Goal: Task Accomplishment & Management: Complete application form

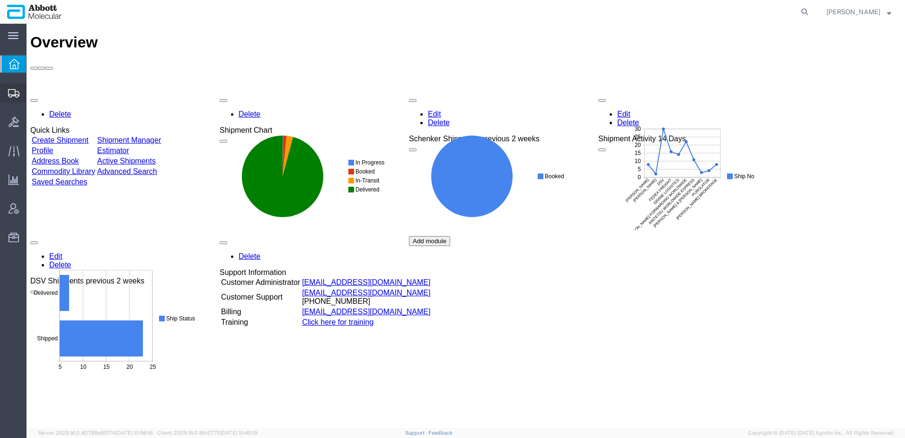
click at [0, 0] on span "Create from Template" at bounding box center [0, 0] width 0 height 0
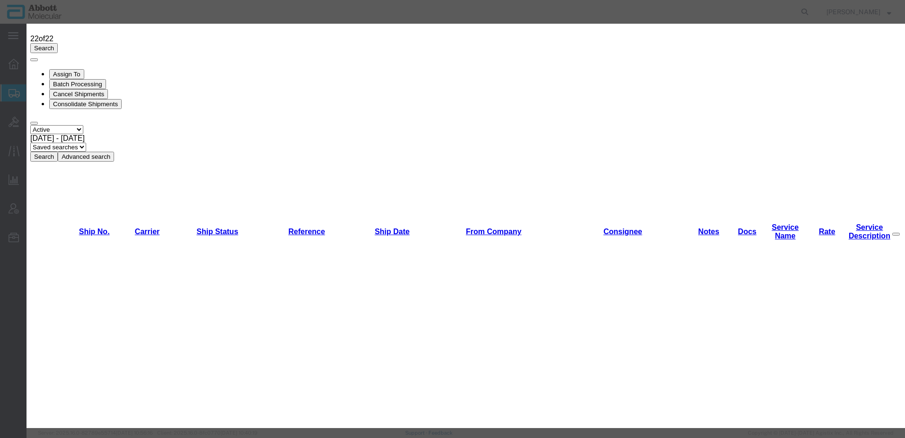
scroll to position [517, 0]
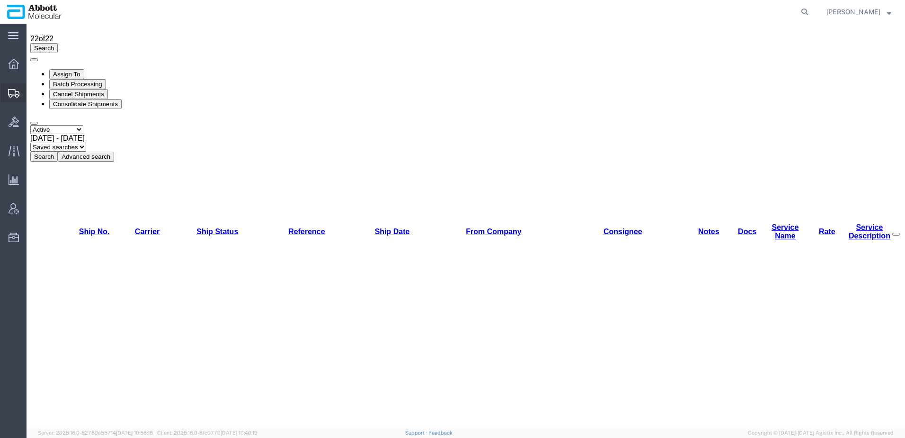
click at [0, 0] on span "Create Shipment" at bounding box center [0, 0] width 0 height 0
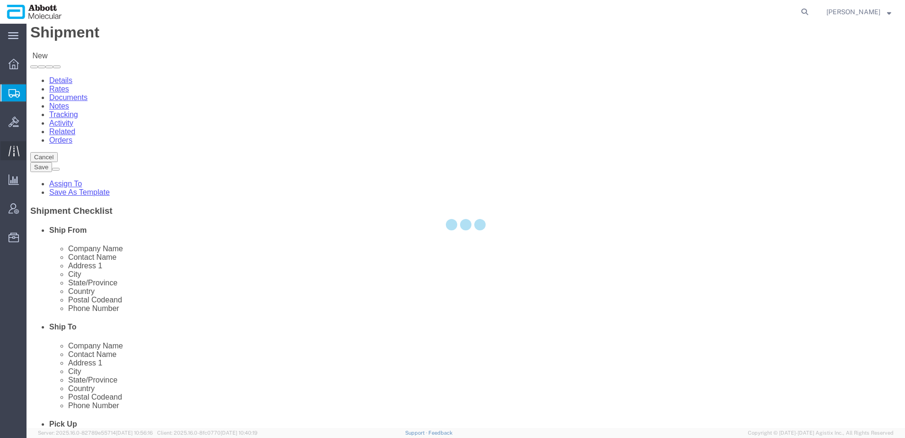
select select
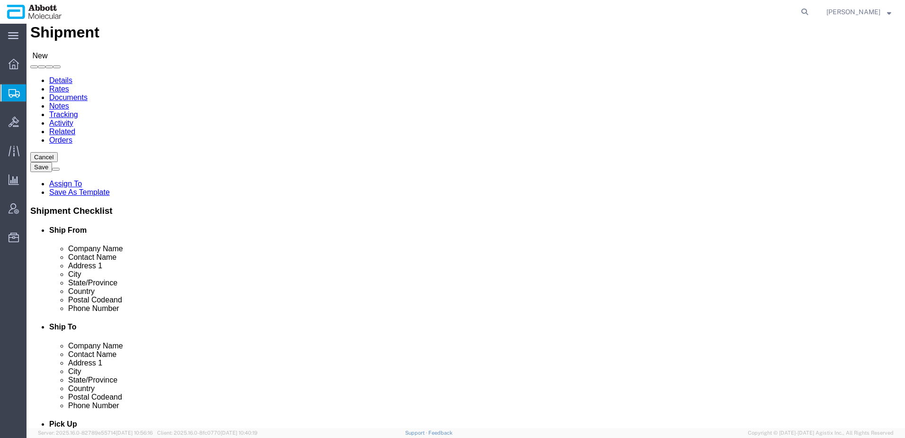
select select "48454"
select select "IL"
click input "text"
type input "Shipping"
click input "text"
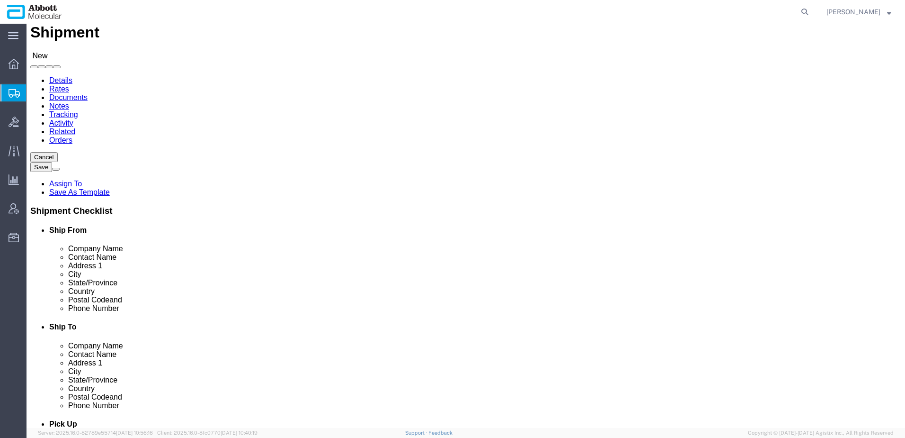
type input "Q"
click input "Q Science"
click input "Q BioScience"
click input "Q Bioscience"
type input "Q Bioscience Co. LTD"
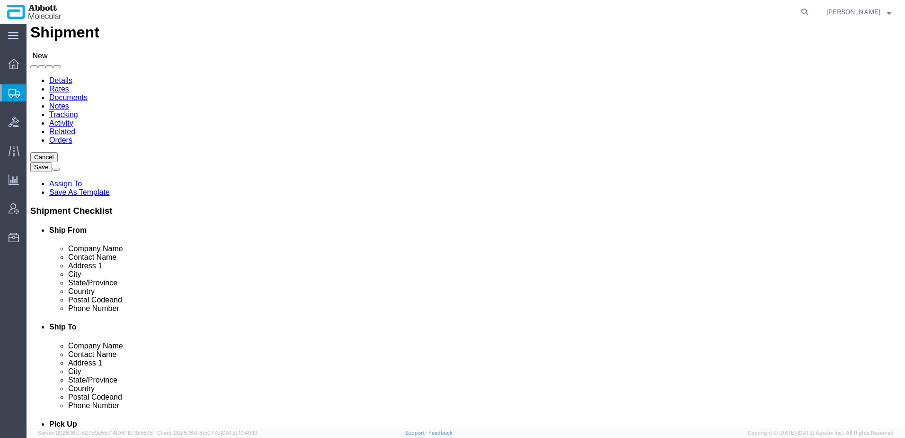
type input "Receiving"
click label "Address 2"
click input "text"
drag, startPoint x: 517, startPoint y: 185, endPoint x: 580, endPoint y: 190, distance: 63.2
click input "18 [PERSON_NAME] 27"
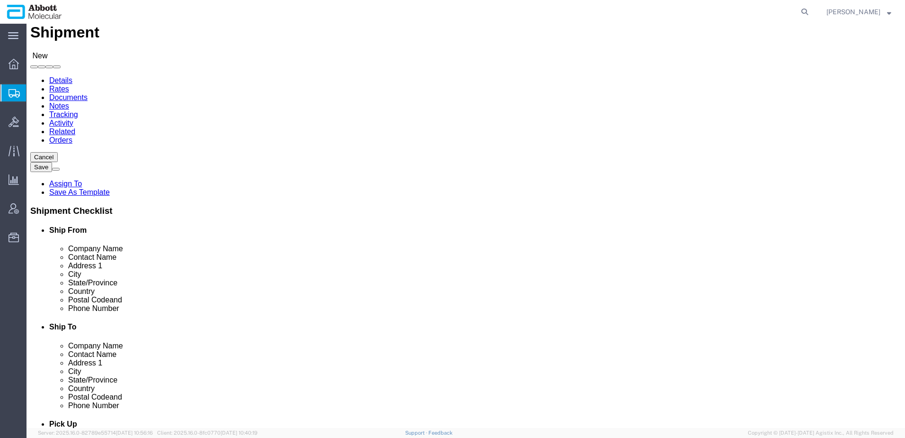
type input "18 Soi Ngamwongwan 27 Yaek 12"
click input "18 Soi Ngamwongwan 27 Yaek 12"
click input "text"
paste input "Ngamwongwan"
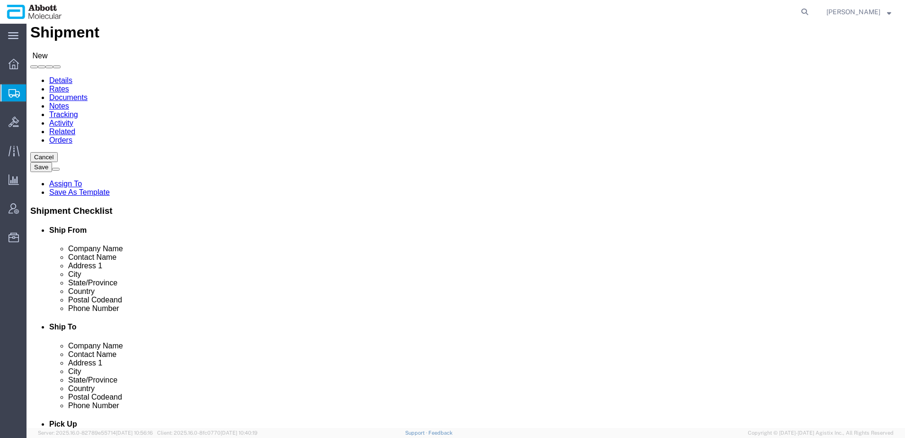
type input "Ngamwongwan Rd."
click input "Postal Code"
type input "11000"
type input "tai"
click input "text"
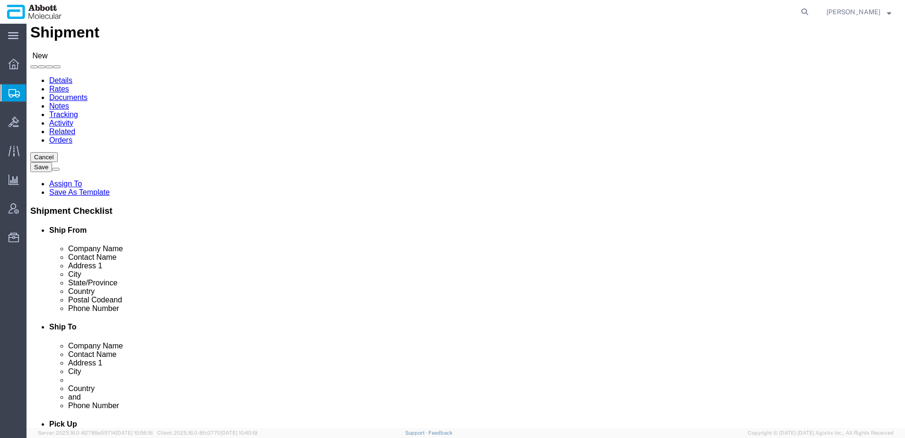
type input "[GEOGRAPHIC_DATA]"
click label "City"
click input "text"
paste input "66 2 580 8768"
click input "66 2 580 8768"
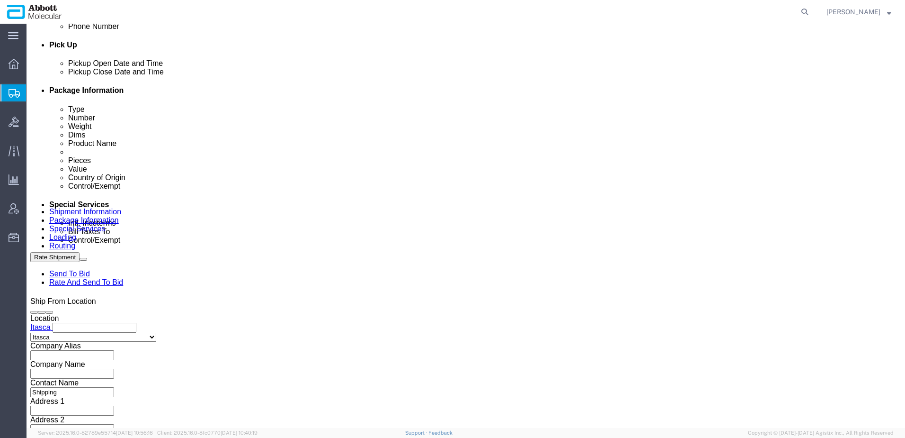
scroll to position [548, 0]
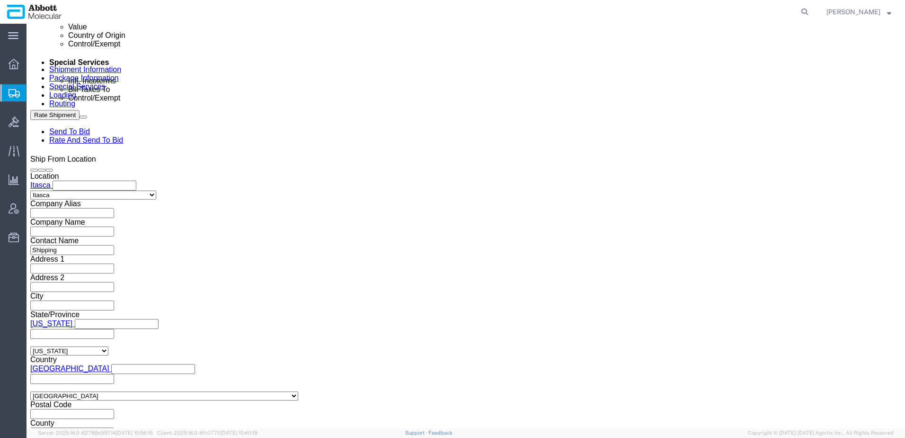
type input "[PHONE_NUMBER]"
drag, startPoint x: 145, startPoint y: 247, endPoint x: 185, endPoint y: 245, distance: 40.3
click input "text"
paste input "9756F"
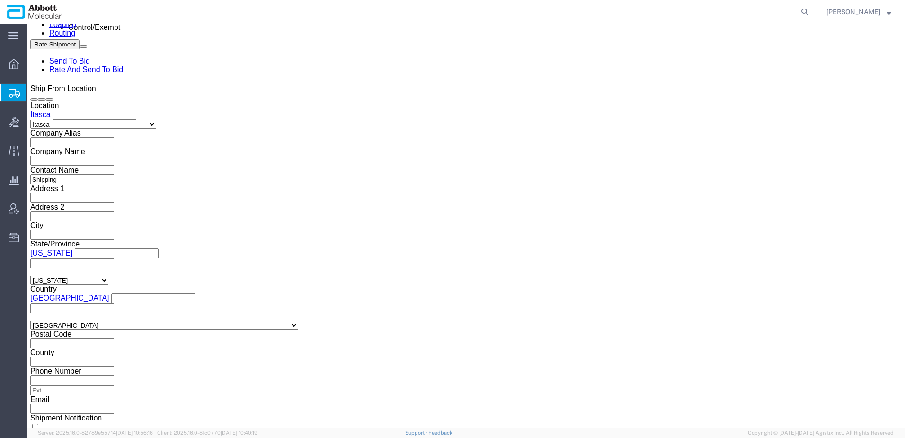
scroll to position [620, 0]
type input "9756F"
click select "Select Air Less than Truckload Multi-Leg Ocean Freight Rail Small Parcel Truckl…"
select select "AIR"
click select "Select Air Less than Truckload Multi-Leg Ocean Freight Rail Small Parcel Truckl…"
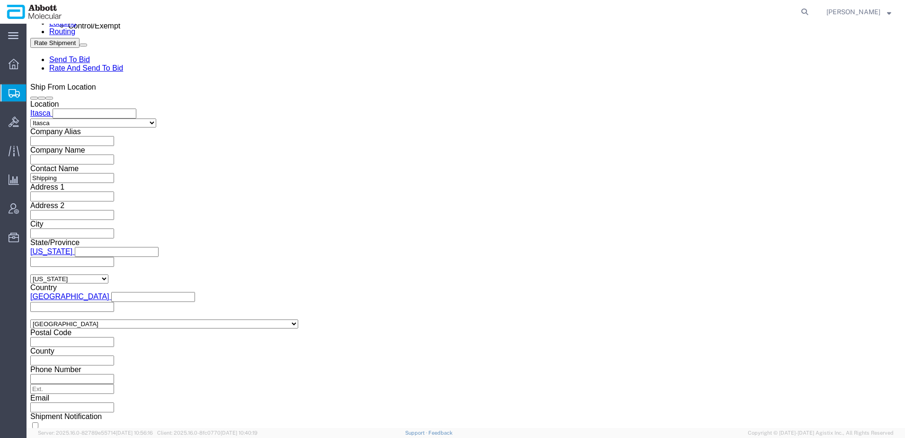
type input "ORD"
type input "[GEOGRAPHIC_DATA]"
click button "Continue"
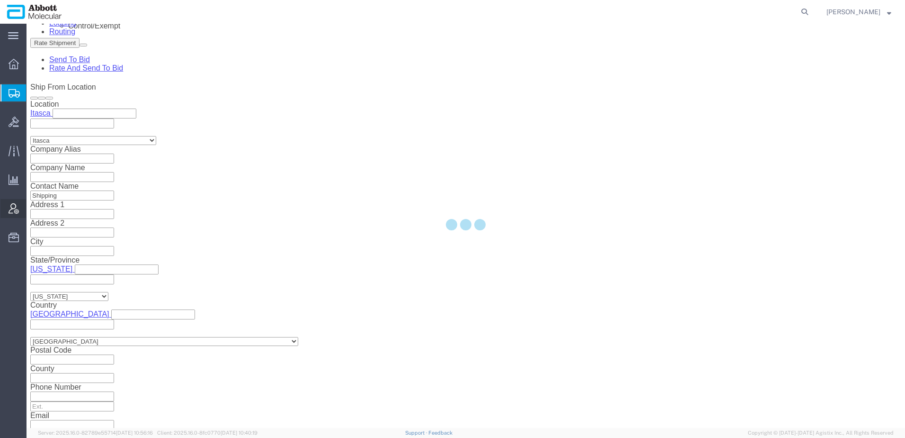
select select "48454"
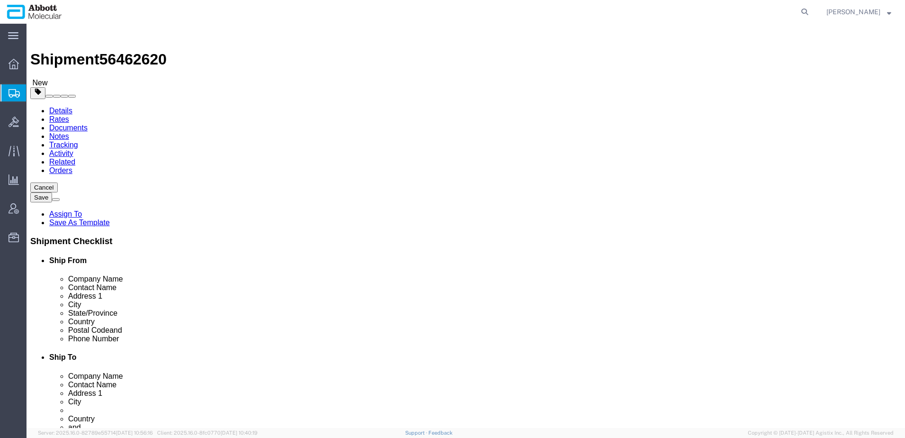
click select "Select Box (B) Box (C) Box (D) Cardboard Box(es) Crate (Instrument) Crate(s) En…"
select select "BOXD"
click select "Select Box (B) Box (C) Box (D) Cardboard Box(es) Crate (Instrument) Crate(s) En…"
click select "Select kgs lbs"
select select "KGS"
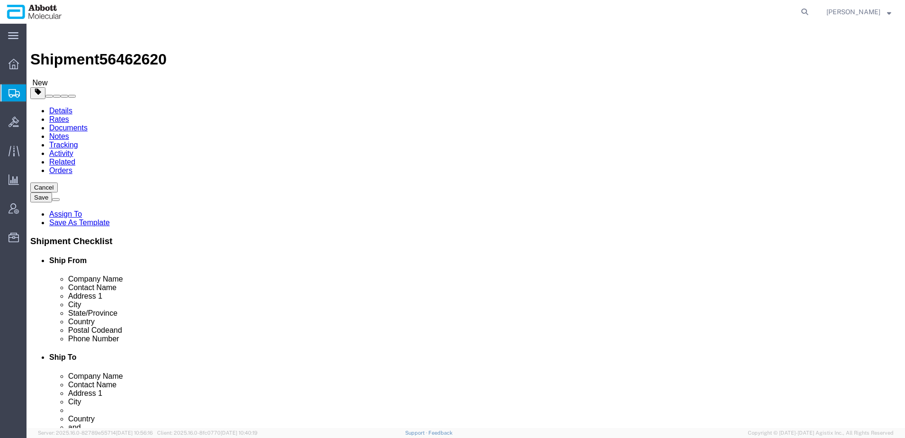
click select "Select kgs lbs"
click div "Weight 0.00 Select kgs lbs Ship. t°"
type input "30"
click input "checkbox"
checkbox input "true"
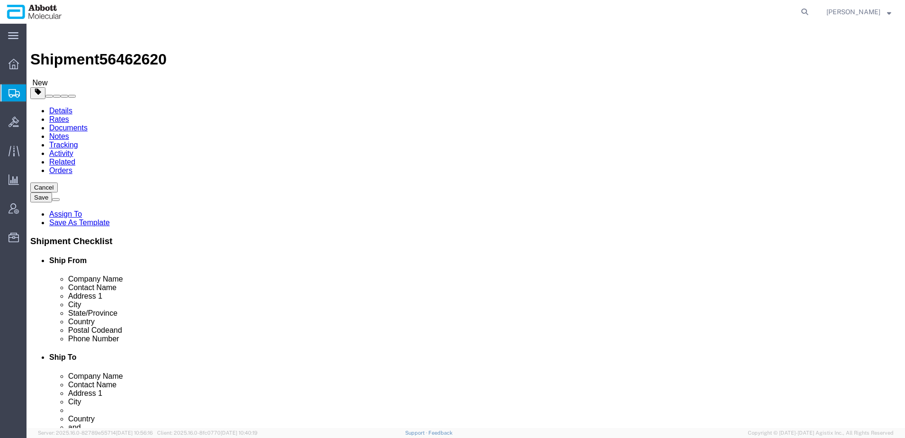
click span
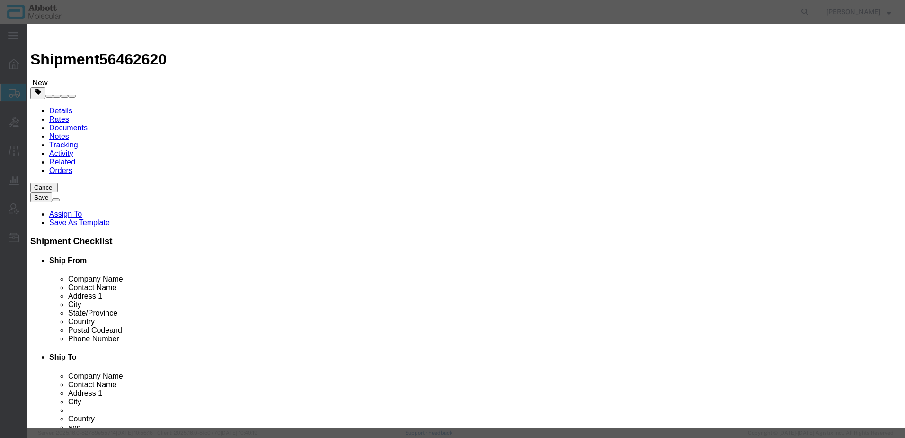
click input "text"
type input "01n3090"
click td "Model: 01N3090"
select select
checkbox input "false"
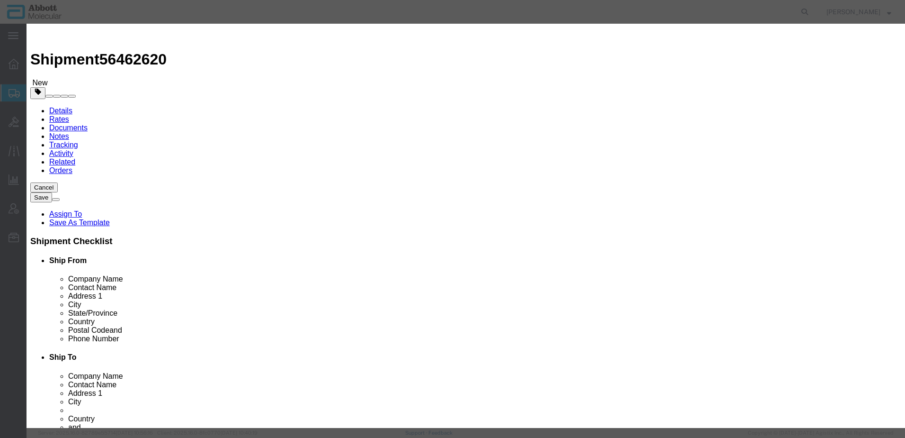
select select "US"
type input "3822190080"
select select "BIS"
checkbox input "false"
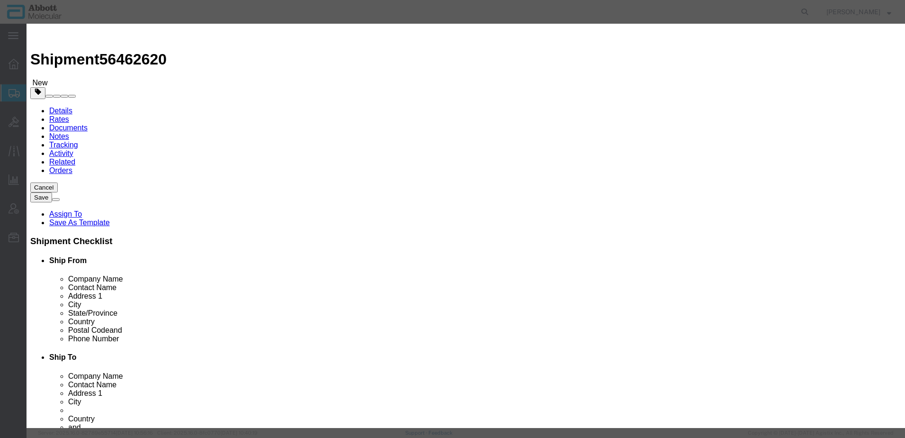
type input "01N3090"
type textarea "RT HCV AMP 96 RGT KIT US"
select select "NLR"
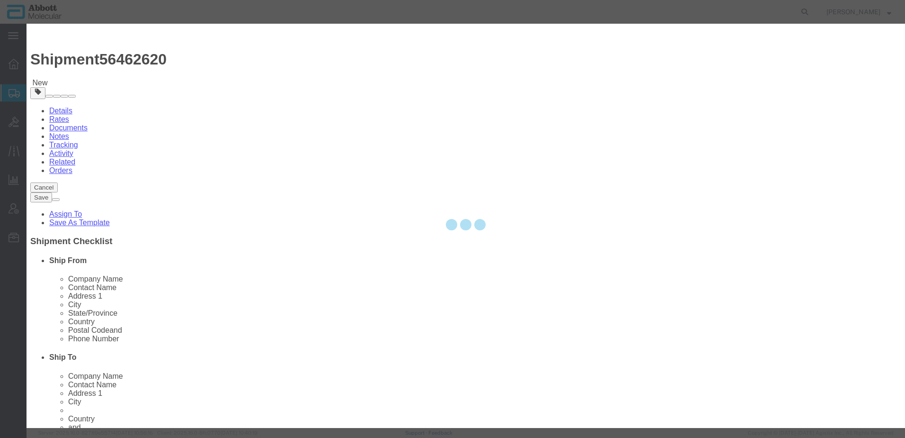
type input "01N3090"
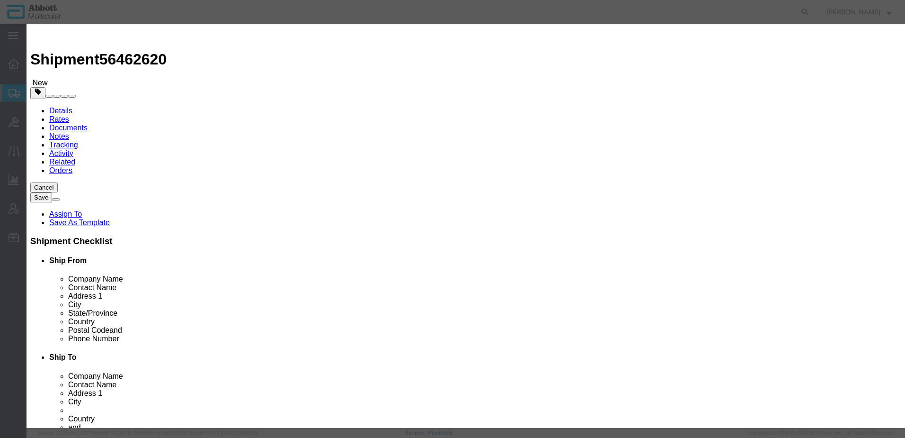
click input "text"
type input "8"
type input "1.00"
click select "Select Account Type Activity ID Airline Appointment Number ASN Batch Number Bil…"
select select "BATCH_NUMBER"
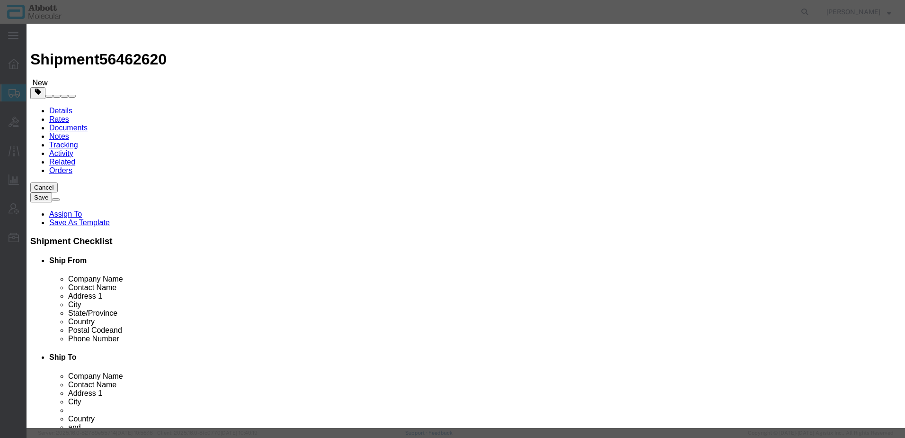
click select "Select Account Type Activity ID Airline Appointment Number ASN Batch Number Bil…"
click input "text"
type input "410992"
click button "Save & Close"
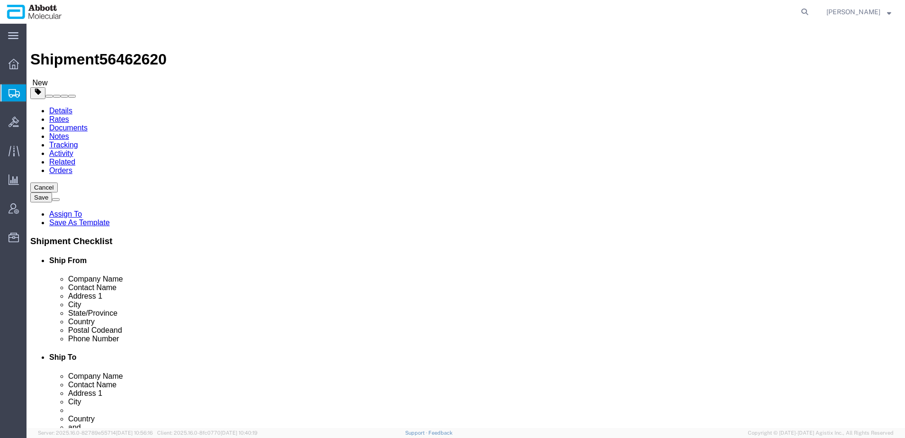
click link "Special Services"
click select "Select Carriage Insurance Paid Carriage Paid To Cost and Freight Cost Insurance…"
select select "DDP"
click select "Select Carriage Insurance Paid Carriage Paid To Cost and Freight Cost Insurance…"
select select "SHIP"
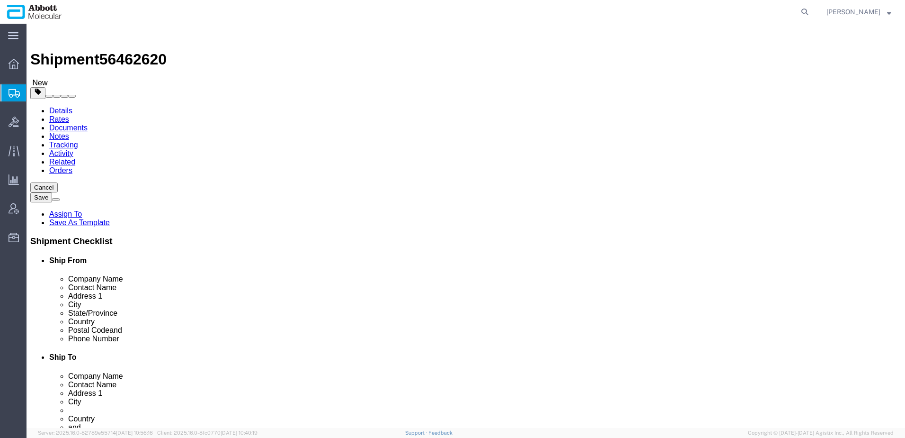
select select "SHIP"
click div "Insurance required No Yes Insurance Value Select USD JPY GBP CAD EUR"
click select "Select Carriage Insurance Paid Carriage Paid To Cost and Freight Cost Insurance…"
select select "DAP"
click select "Select Carriage Insurance Paid Carriage Paid To Cost and Freight Cost Insurance…"
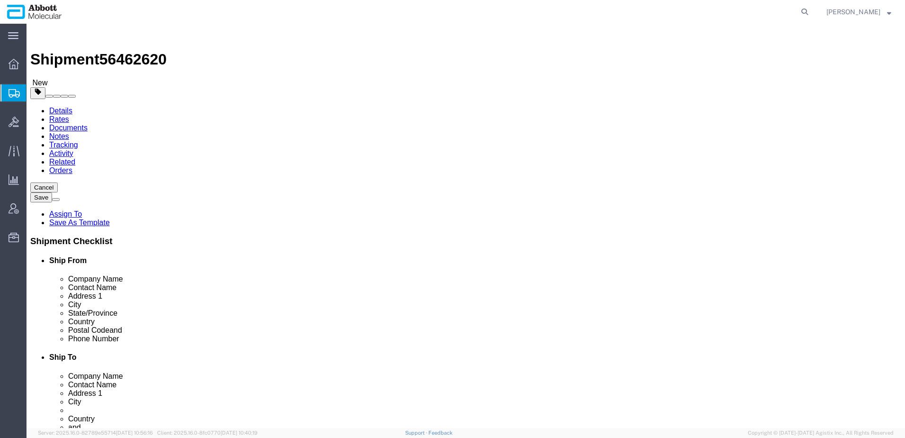
click select "Select Recipient Account Sender/Shipper Third Party Account"
select select "SHIP"
click select "Select Recipient Account Sender/Shipper Third Party Account"
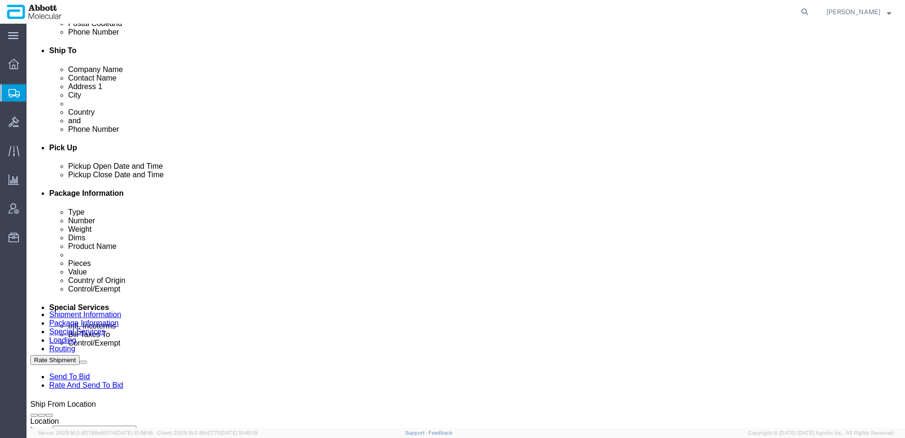
scroll to position [379, 0]
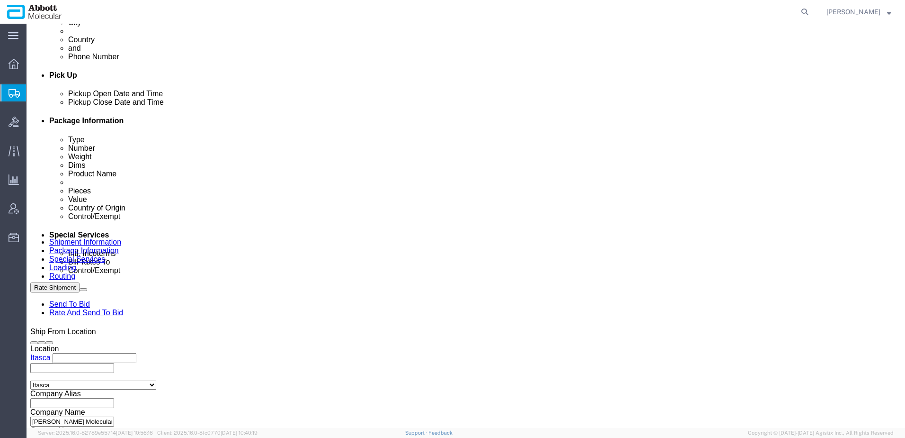
click select "Select ATF BIS DEA EPA FDA FTR ITAR OFAC Other (OPA)"
select select "BIS"
click select "Select ATF BIS DEA EPA FDA FTR ITAR OFAC Other (OPA)"
click select "Select AGR-Agricultural APP-Computers APR-Additional Permissive Exports AVS-Air…"
select select "NLR"
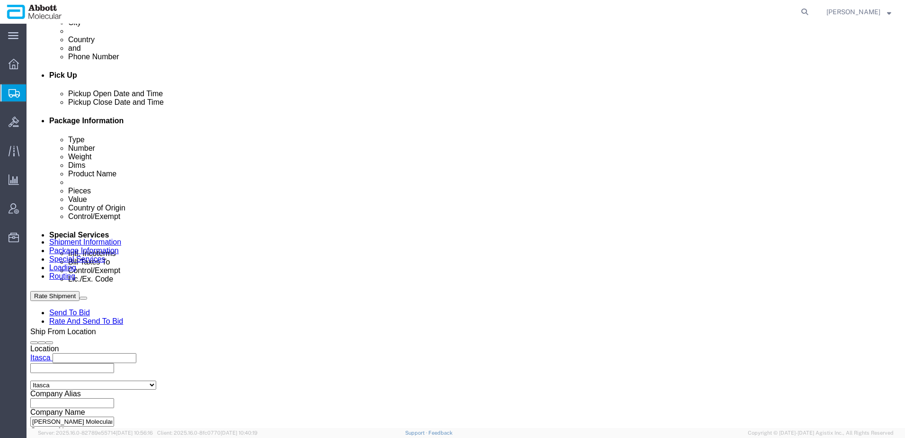
click select "Select AGR-Agricultural APP-Computers APR-Additional Permissive Exports AVS-Air…"
click select "Select AES-Direct EEI Carrier File EEI EEI Exempt"
select select "CFIL"
click select "Select AES-Direct EEI Carrier File EEI EEI Exempt"
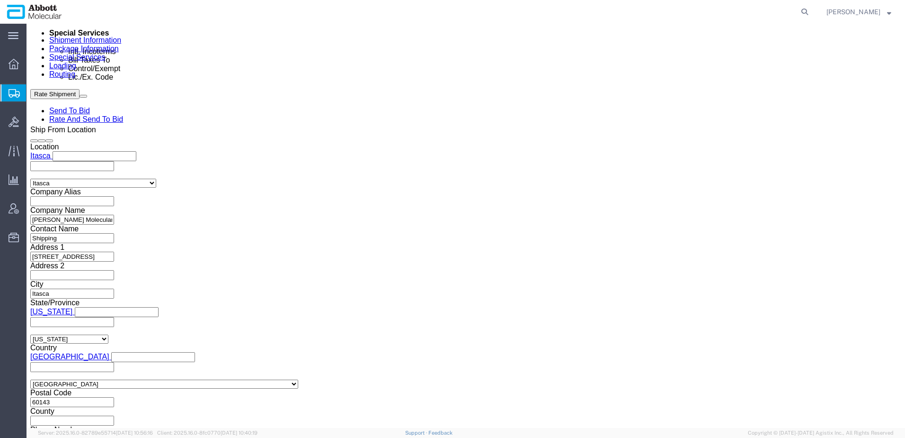
scroll to position [598, 0]
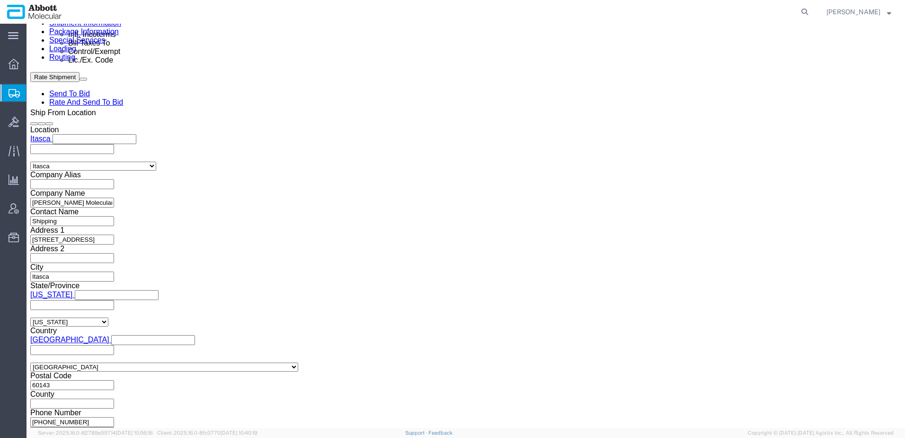
click button "Upload"
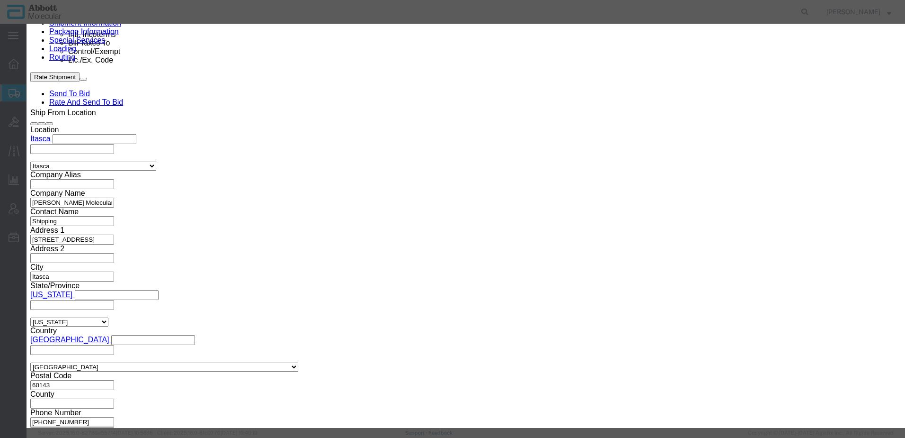
click button "Browse"
type input "C:\fakepath\DSV SLI 9756F.pdf"
click button "Upload"
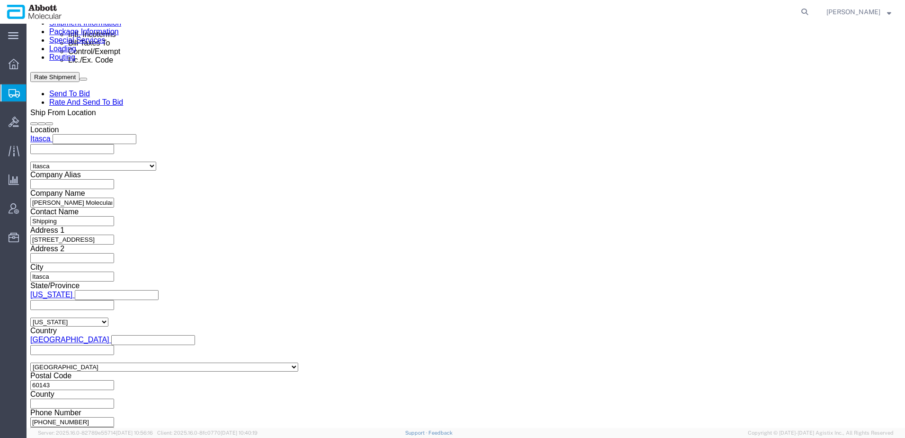
click button "Rate Shipment"
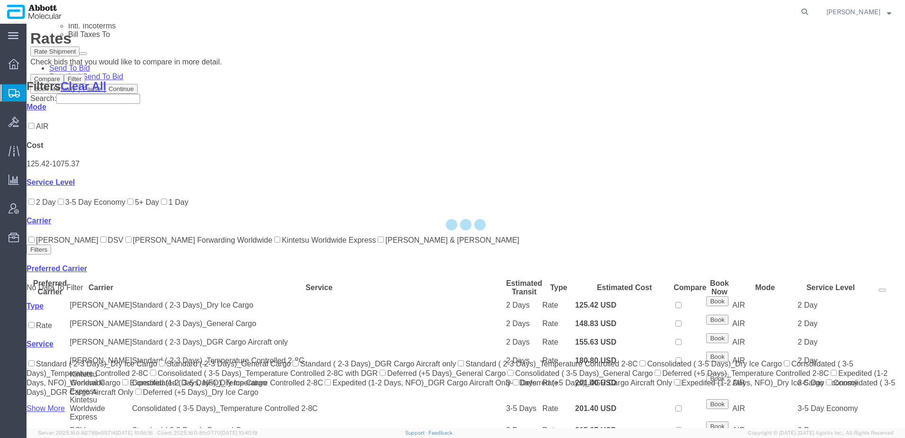
scroll to position [423, 0]
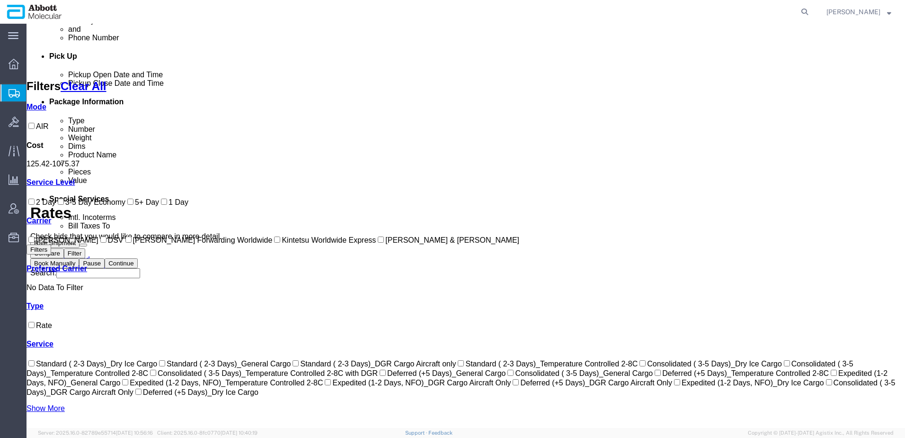
click at [98, 244] on label "DSV" at bounding box center [110, 240] width 25 height 8
click at [100, 242] on input "DSV" at bounding box center [103, 239] width 6 height 6
checkbox input "true"
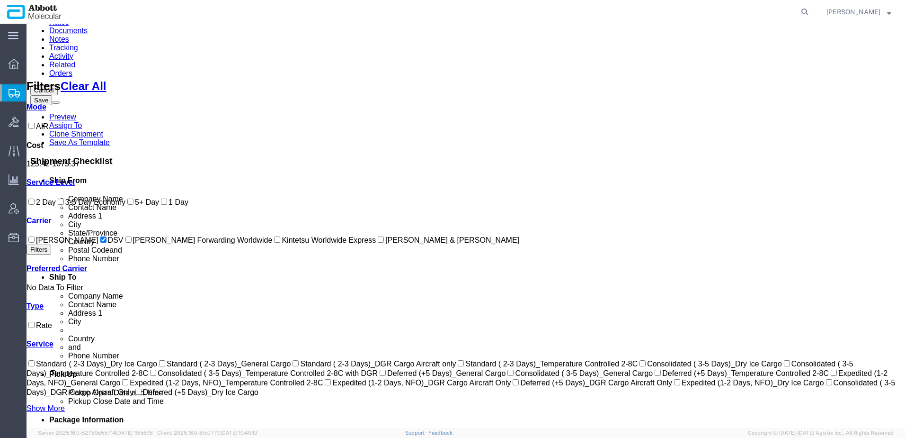
scroll to position [0, 0]
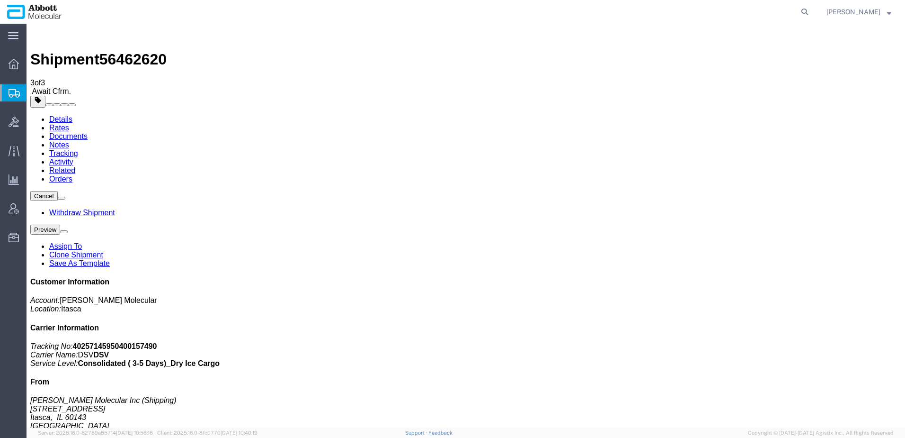
click at [126, 51] on span "56462620" at bounding box center [132, 59] width 67 height 17
copy span "56462620"
click at [103, 250] on link "Clone Shipment" at bounding box center [76, 254] width 54 height 8
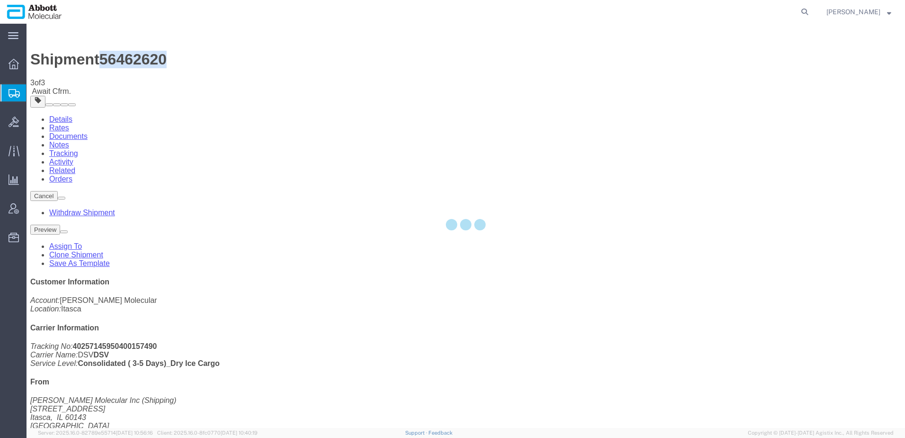
select select "48454"
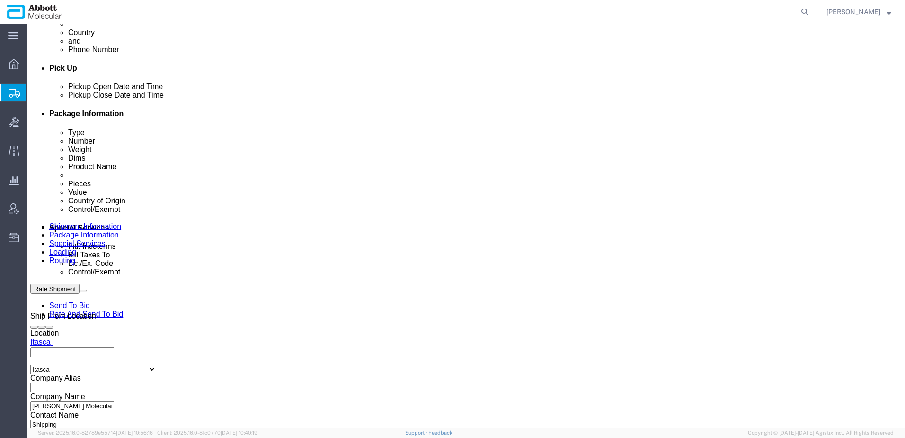
scroll to position [568, 0]
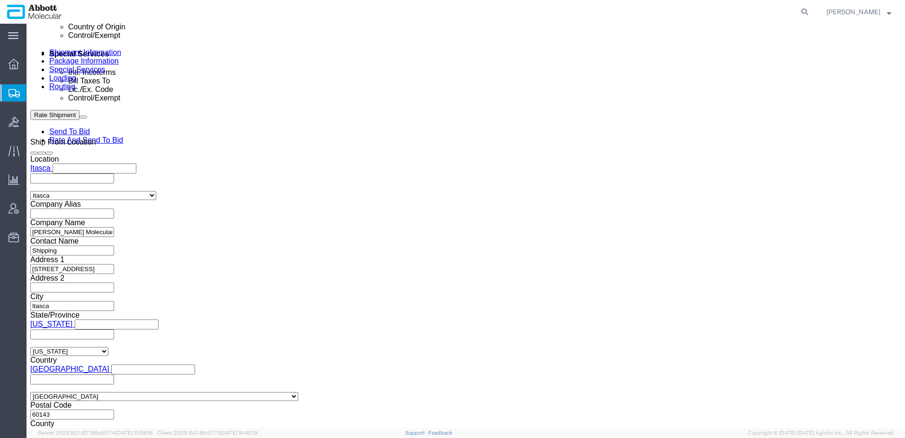
drag, startPoint x: 154, startPoint y: 170, endPoint x: 66, endPoint y: 169, distance: 88.1
click div "Select Account Type Activity ID Airline Appointment Number ASN Batch Request # …"
paste input "7DG"
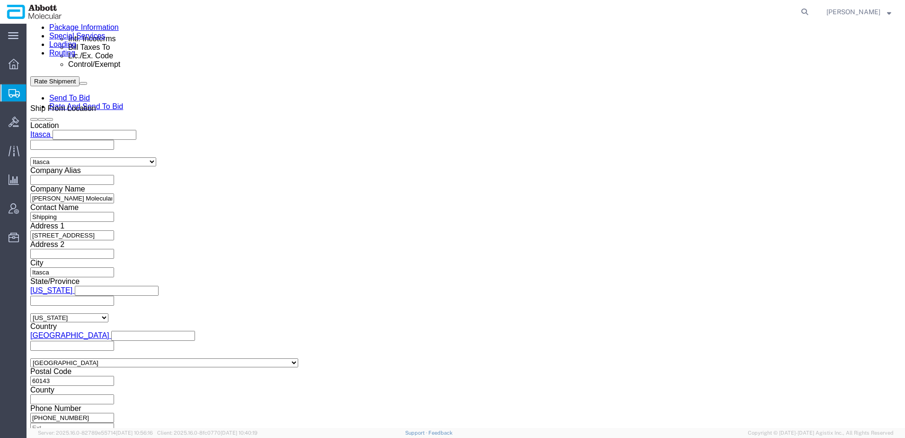
type input "9757DG"
click button "Continue"
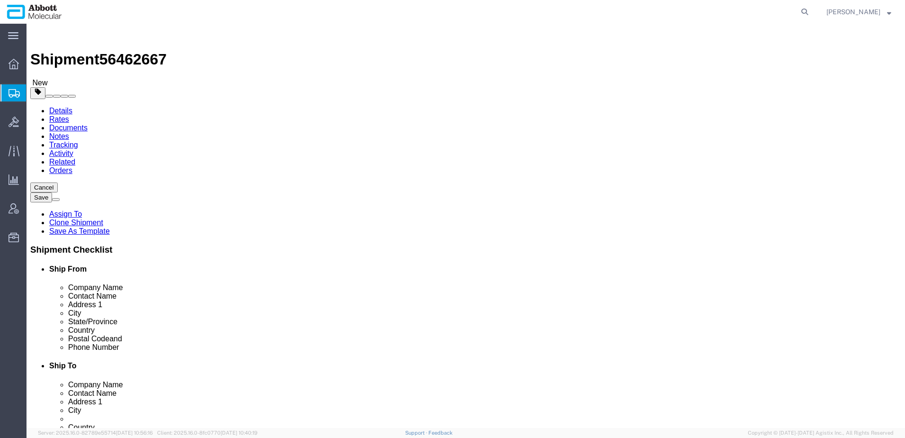
click select "Select Box (B) Box (C) Box (D) Cardboard Box(es) Crate (Instrument) Crate(s) En…"
select select "CBOX"
click select "Select Box (B) Box (C) Box (D) Cardboard Box(es) Crate (Instrument) Crate(s) En…"
checkbox input "false"
drag, startPoint x: 238, startPoint y: 200, endPoint x: 191, endPoint y: 201, distance: 46.9
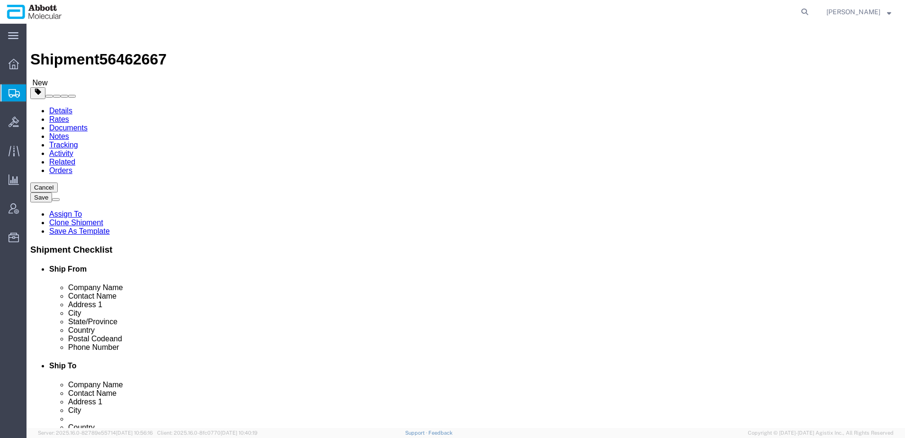
click div "Length 28.00 x Width 24.00 x Height 21.00 Select cm ft in"
type input "16.00"
drag, startPoint x: 154, startPoint y: 221, endPoint x: 109, endPoint y: 218, distance: 44.6
click div "Weight 30.00 Select kgs lbs Ship. t°"
type input "11"
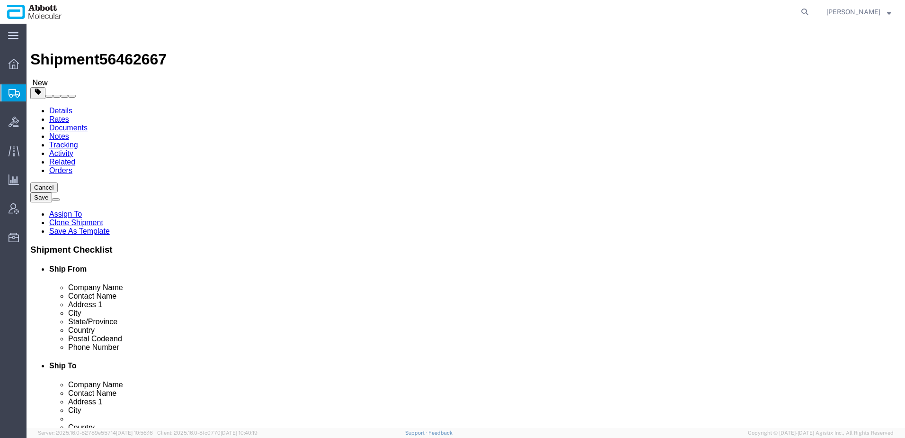
click input "checkbox"
checkbox input "true"
type input "AMBIENT"
click dd "1.00 USD"
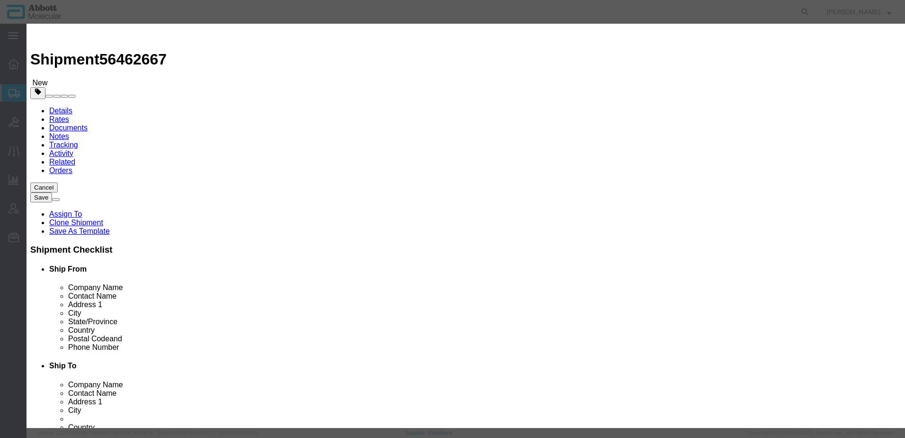
drag, startPoint x: 317, startPoint y: 75, endPoint x: 196, endPoint y: 69, distance: 120.9
click div "Product Name 01N3090"
type input "06k1224"
click td "Name: 06K1224"
checkbox input "true"
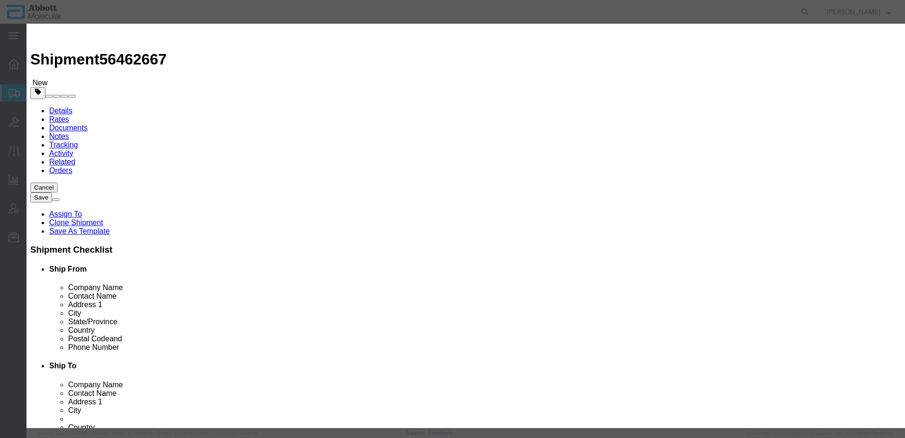
select select "USD"
select select
type input "CORROSIVE LIQUID, N.O.S. (GUANIDINE THIOCYANATE SOLUTION)"
type input "1760"
select select "8 Corrosive"
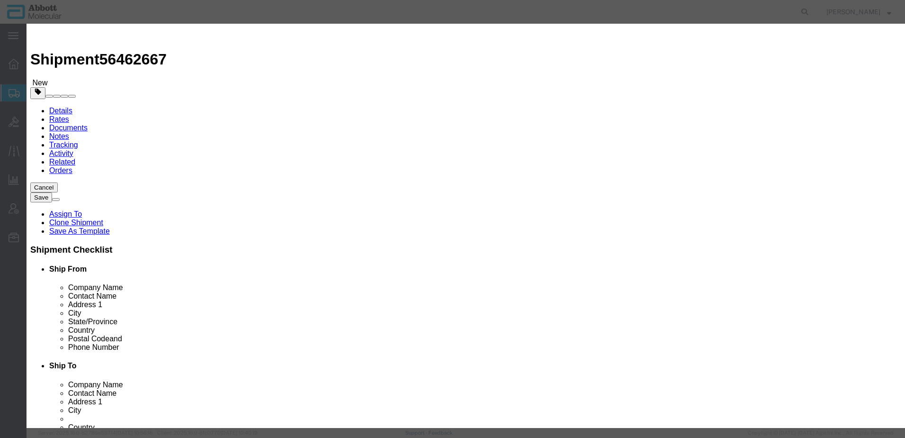
select select "II"
select select "BOXES"
select select "FIBERBOARD"
type input "[PERSON_NAME] Molecular"
type input "[PERSON_NAME]"
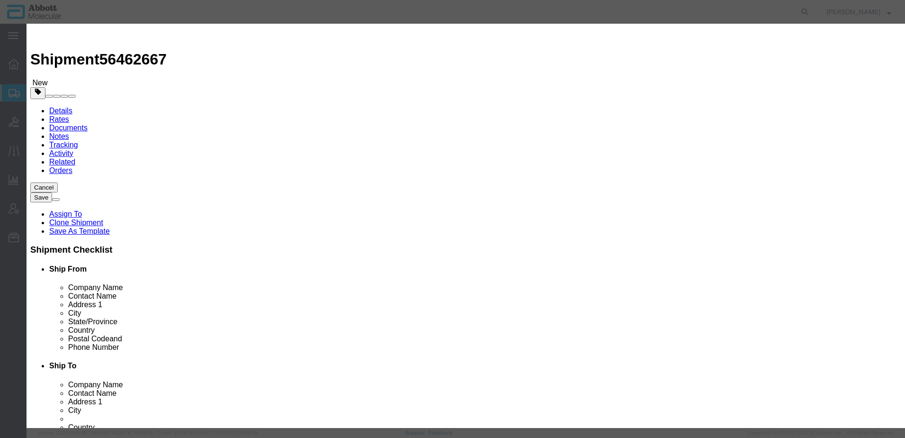
type input "[PHONE_NUMBER]"
type input "3824999397"
checkbox input "false"
type input "06K1224"
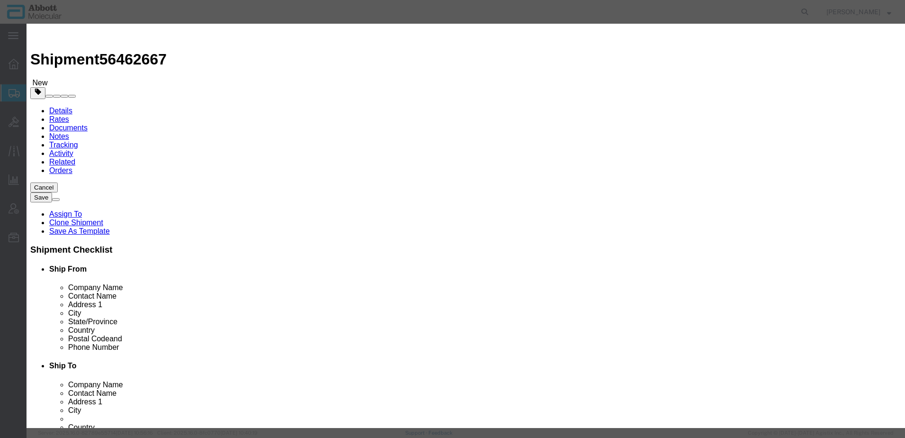
type input "06K1224"
type textarea "DNA SMPL GPR PK(96T)"
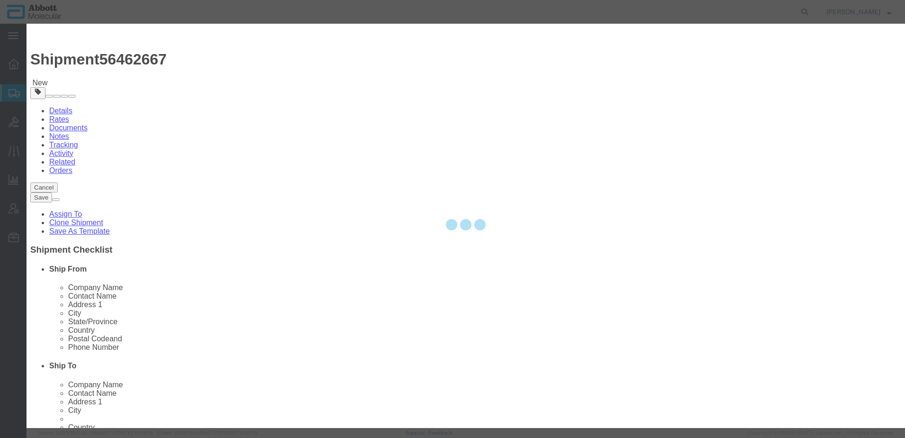
select select "NLR"
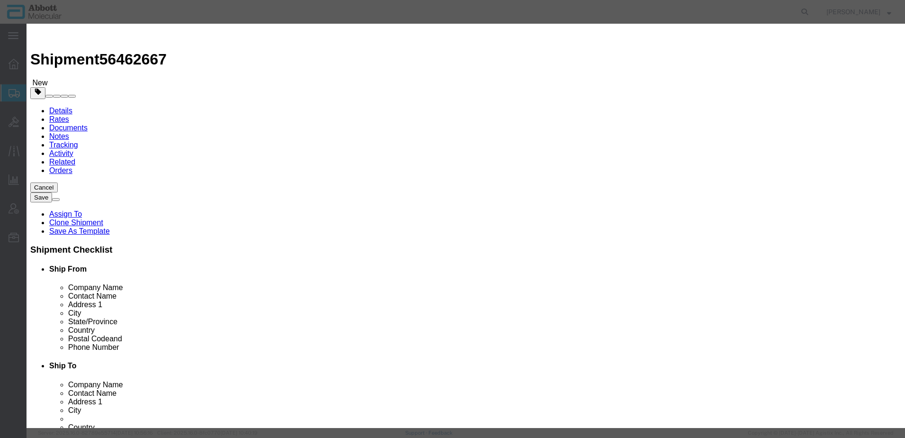
type input "06K1224"
click input "text"
type input "2"
type input "7"
type input "1.00"
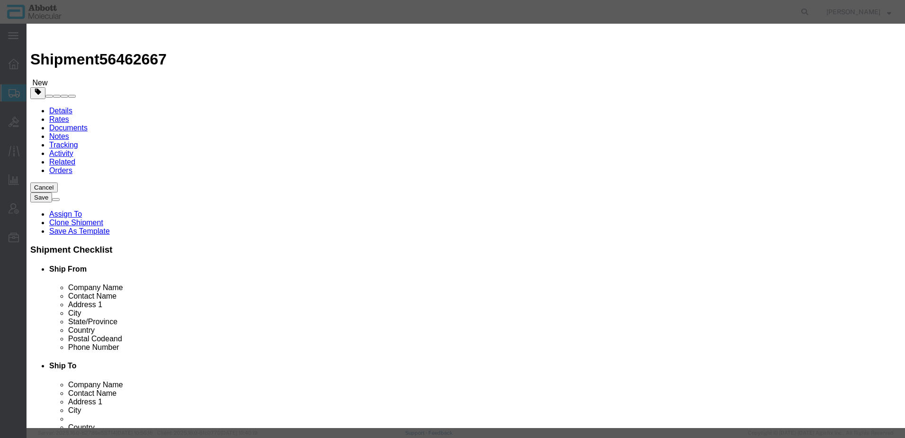
click select "Select Account Type Activity ID Airline Appointment Number ASN Batch Number Bil…"
select select "BATCH_NUMBER"
click select "Select Account Type Activity ID Airline Appointment Number ASN Batch Number Bil…"
drag, startPoint x: 614, startPoint y: 150, endPoint x: 628, endPoint y: 149, distance: 14.2
click input "text"
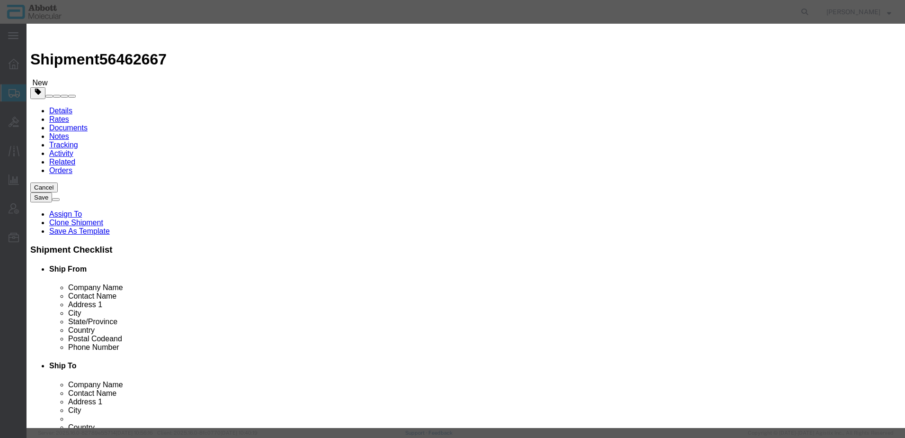
scroll to position [237, 0]
type input "10005288"
click div "Proper Shipping Name [MEDICAL_DATA] LIQUID, N.O.S. (GUANIDINE THIOCYANATE SOLUT…"
click input "text"
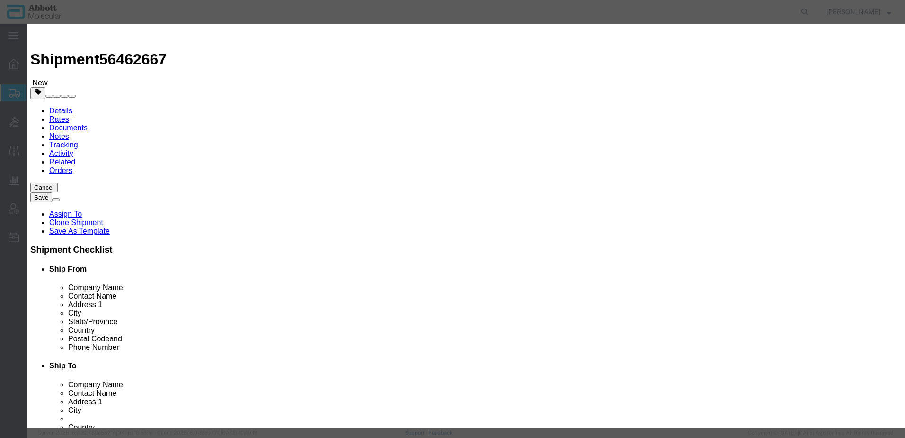
type input "1"
click button "Save & Close"
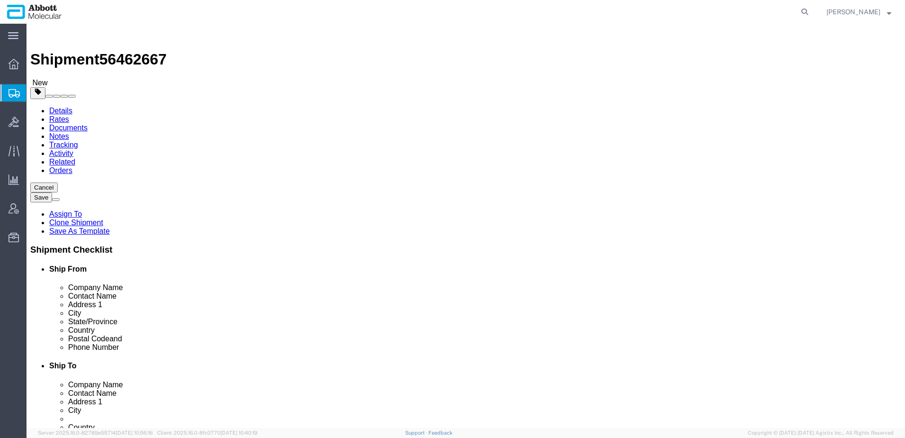
click button "Continue"
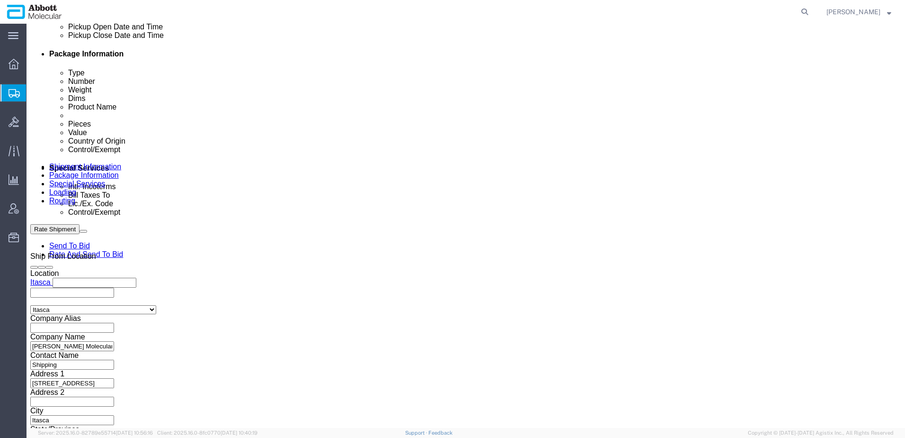
scroll to position [598, 0]
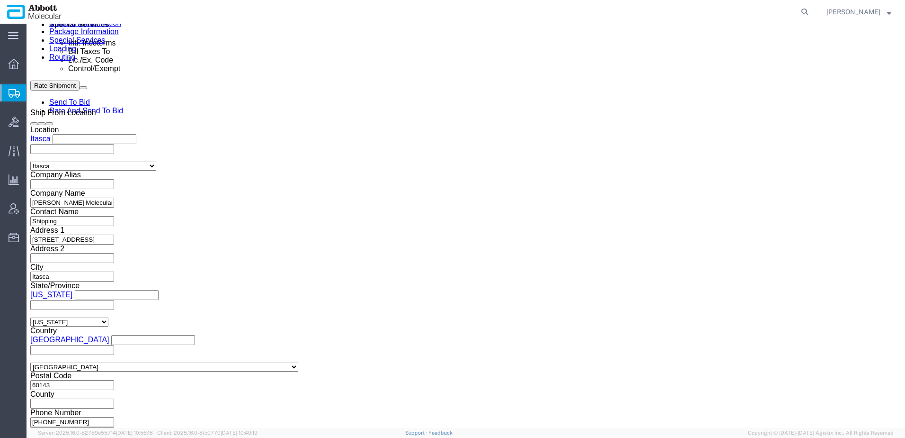
click button "Upload"
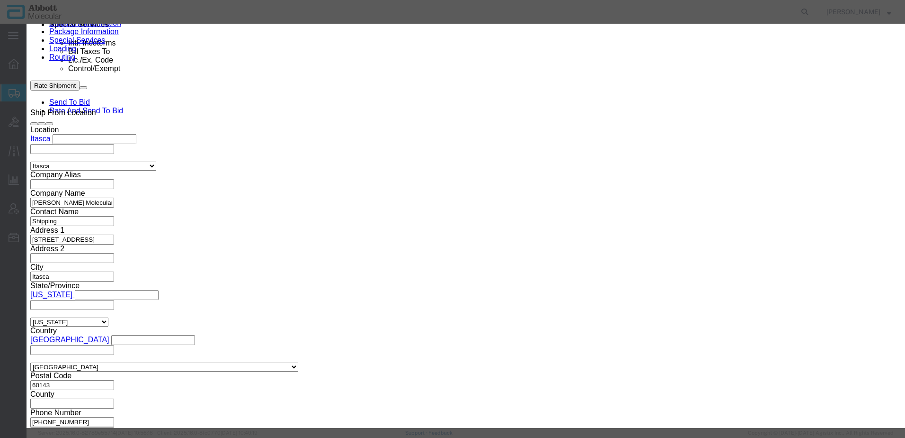
click button "Browse"
type input "C:\fakepath\DSV SLI 9757DG.pdf"
click button "Upload"
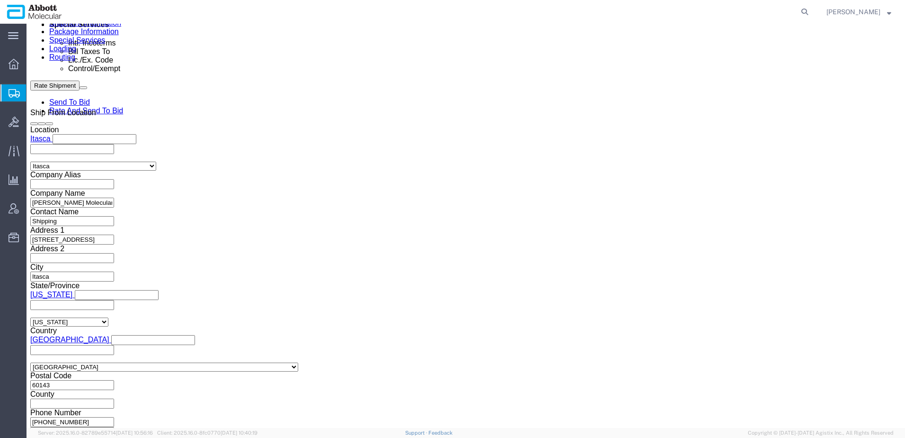
click button "Rate Shipment"
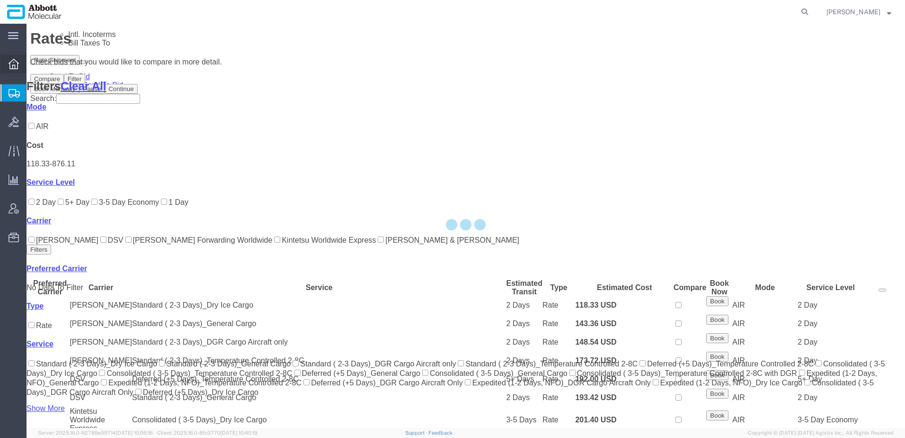
scroll to position [409, 0]
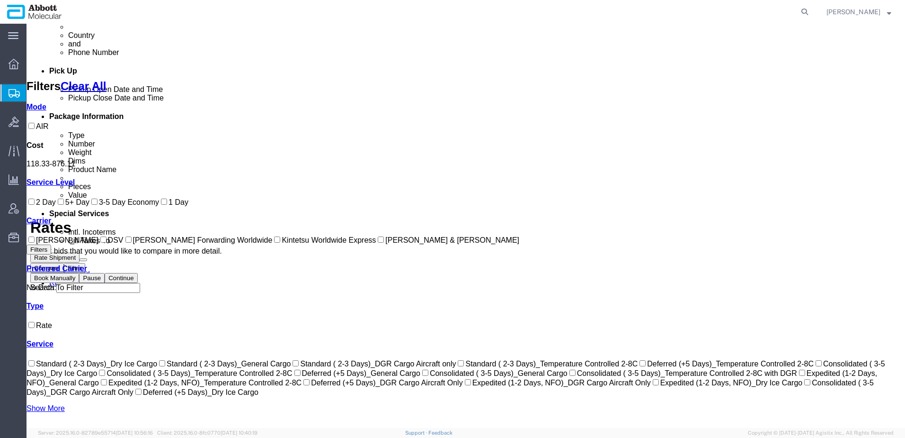
click at [98, 244] on label "DSV" at bounding box center [110, 240] width 25 height 8
click at [100, 242] on input "DSV" at bounding box center [103, 239] width 6 height 6
checkbox input "true"
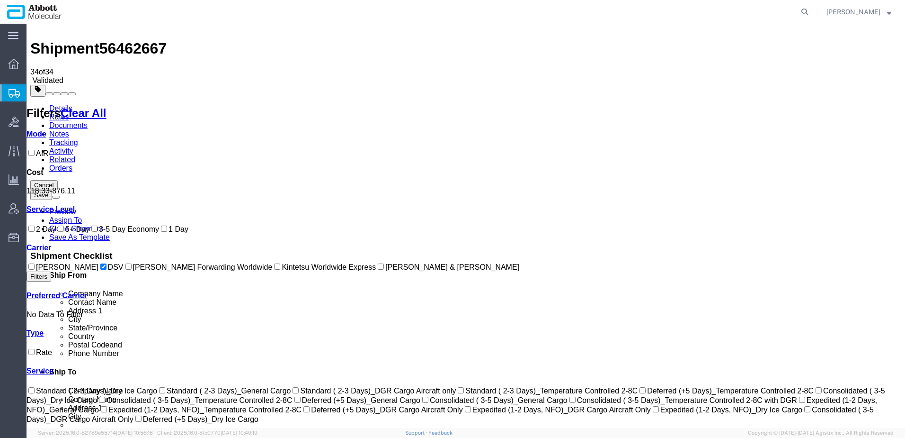
scroll to position [0, 0]
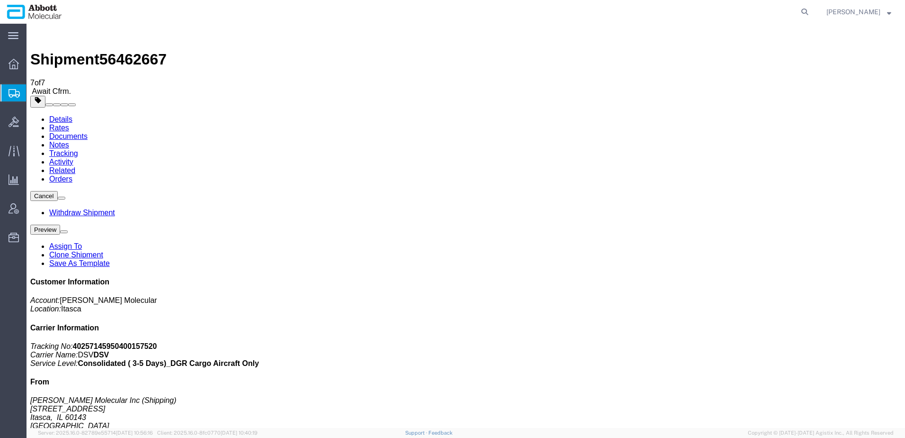
click at [128, 51] on span "56462667" at bounding box center [132, 59] width 67 height 17
copy span "56462667"
